Goal: Task Accomplishment & Management: Manage account settings

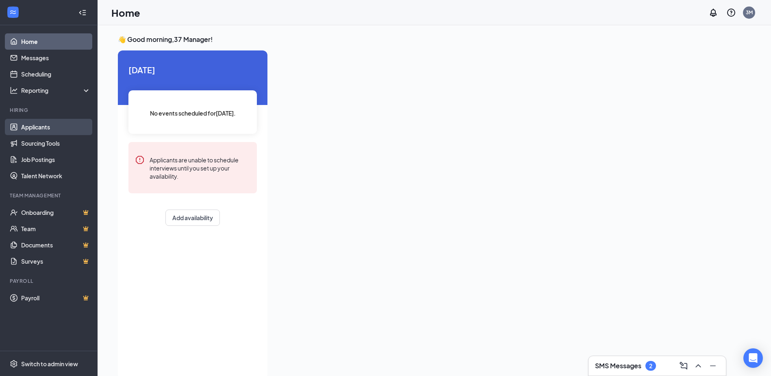
click at [50, 120] on link "Applicants" at bounding box center [56, 127] width 70 height 16
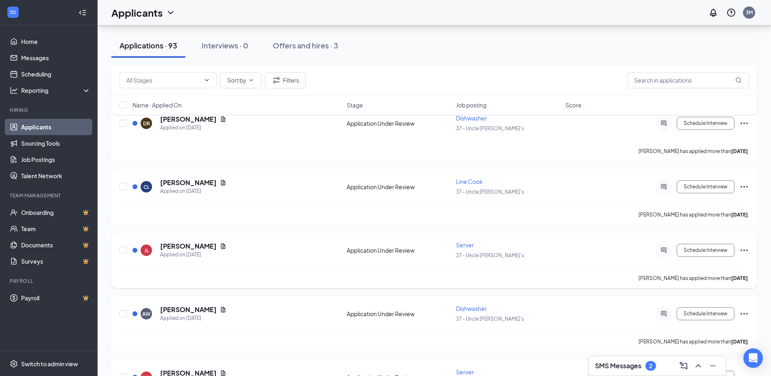
scroll to position [1301, 0]
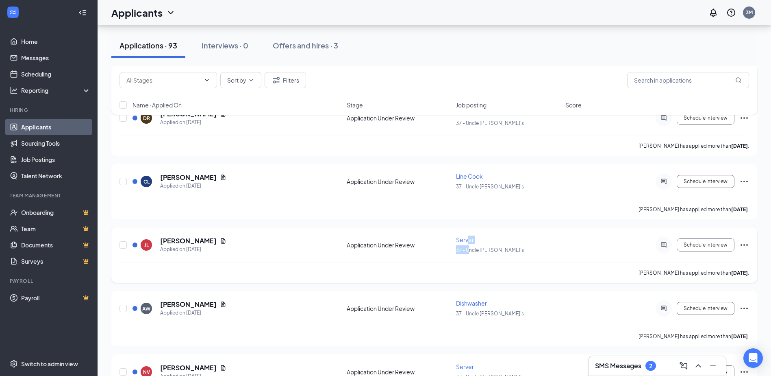
click at [468, 244] on div "Server 37 - Uncle [PERSON_NAME]'s" at bounding box center [508, 244] width 104 height 19
click at [469, 241] on span "Server" at bounding box center [465, 239] width 18 height 7
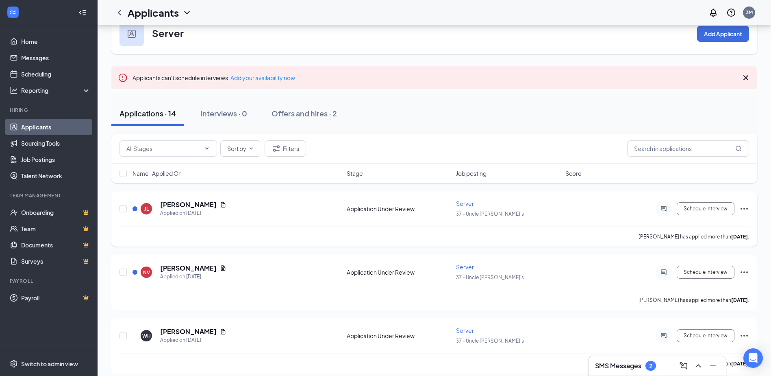
scroll to position [41, 0]
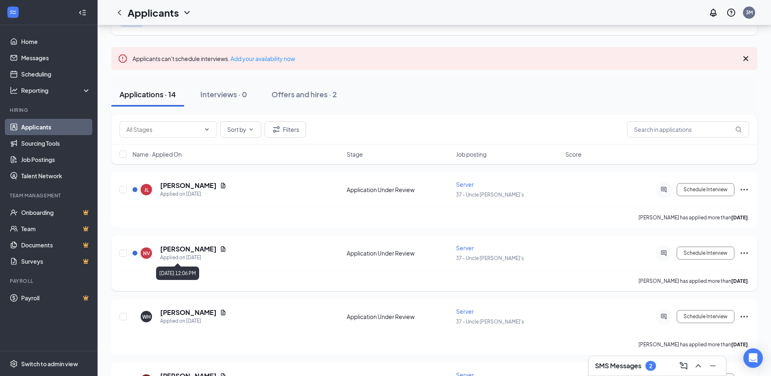
click at [197, 256] on div "Applied on [DATE]" at bounding box center [193, 257] width 66 height 8
click at [201, 248] on h5 "[PERSON_NAME]" at bounding box center [188, 248] width 57 height 9
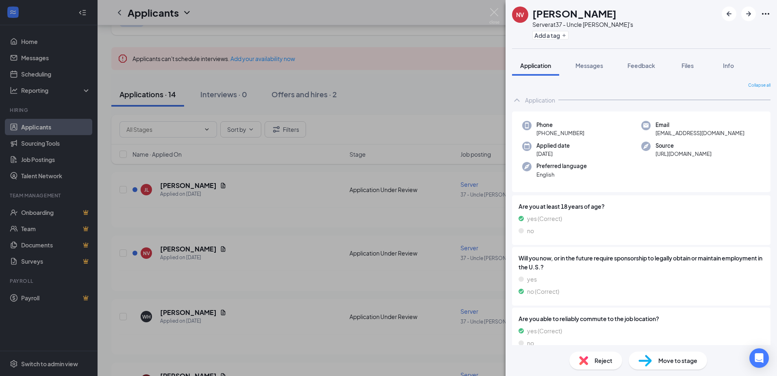
click at [685, 361] on span "Move to stage" at bounding box center [678, 360] width 39 height 9
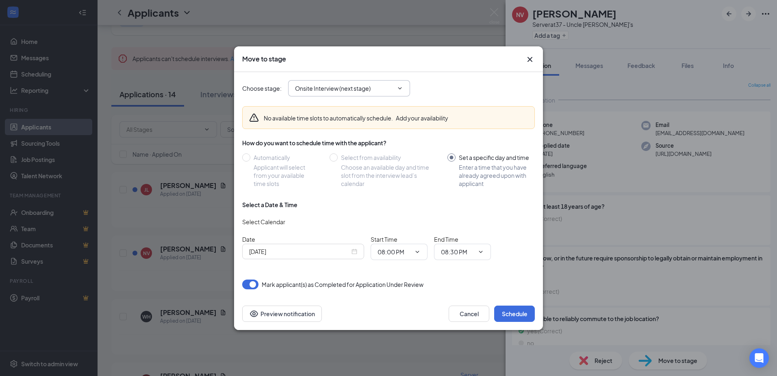
click at [402, 86] on icon "ChevronDown" at bounding box center [400, 88] width 7 height 7
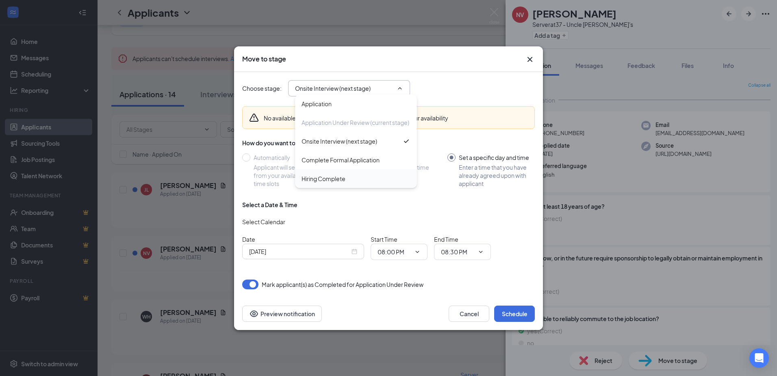
click at [379, 180] on div "Hiring Complete" at bounding box center [356, 178] width 109 height 9
type input "Hiring Complete"
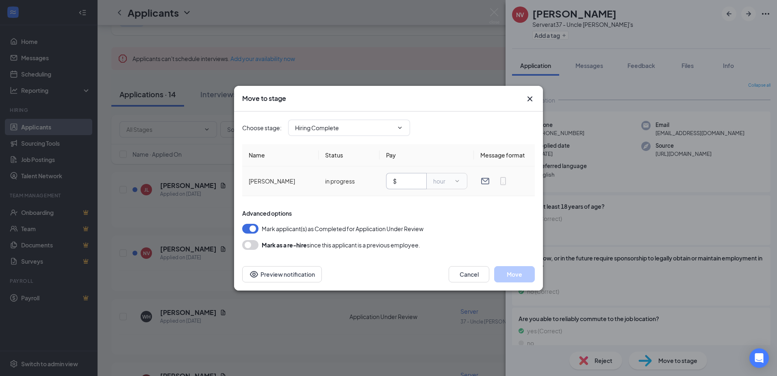
click at [417, 185] on span "$" at bounding box center [406, 181] width 41 height 16
type input "15.00"
click at [514, 277] on button "Move" at bounding box center [514, 274] width 41 height 16
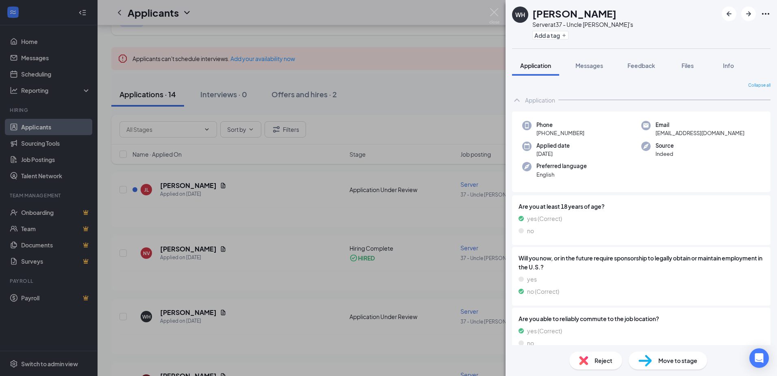
click at [400, 248] on div "WH [PERSON_NAME] Server at 37 - Uncle [PERSON_NAME]'s Add a tag Application Mes…" at bounding box center [388, 188] width 777 height 376
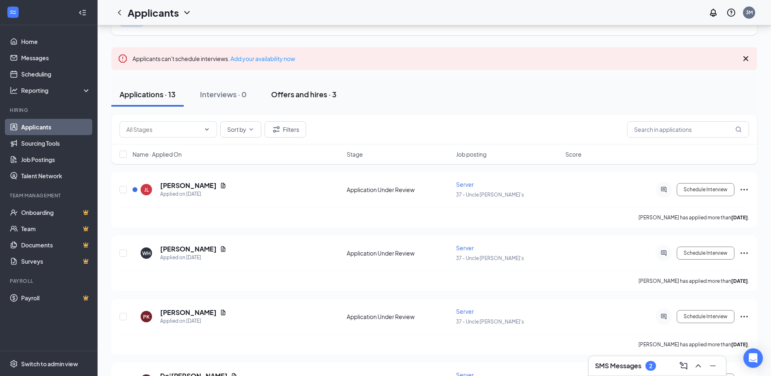
click at [286, 96] on div "Offers and hires · 3" at bounding box center [303, 94] width 65 height 10
